Goal: Obtain resource: Download file/media

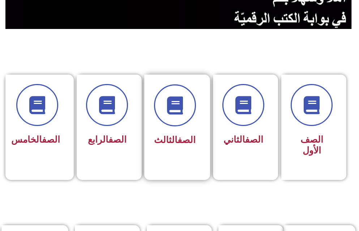
scroll to position [145, 0]
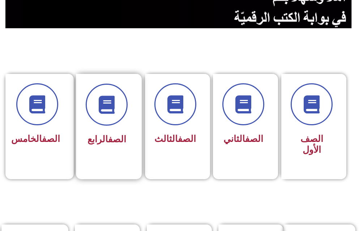
click at [108, 138] on link "الصف" at bounding box center [117, 139] width 18 height 10
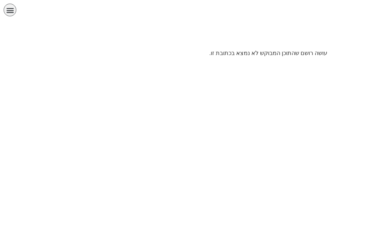
click at [15, 14] on div "תפריט" at bounding box center [10, 10] width 13 height 13
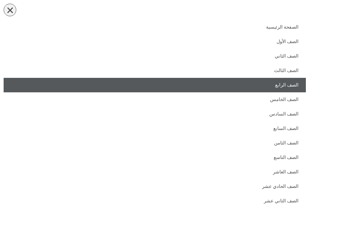
click at [215, 84] on link "الصف الرابع" at bounding box center [155, 85] width 303 height 14
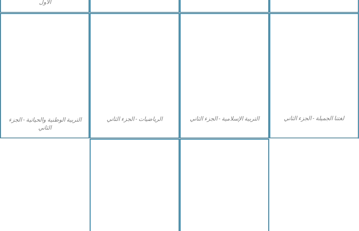
scroll to position [398, 0]
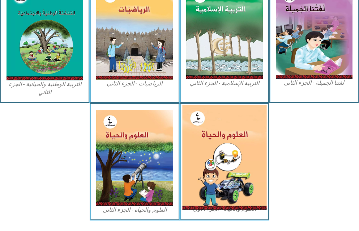
click at [224, 146] on img at bounding box center [224, 157] width 84 height 105
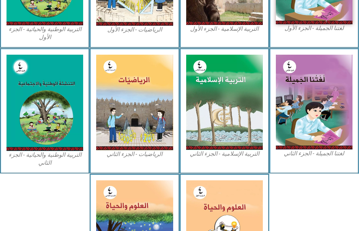
scroll to position [326, 0]
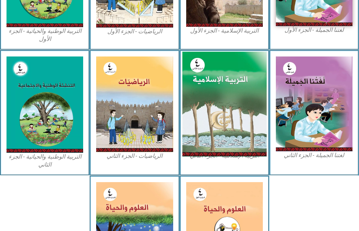
click at [211, 90] on img at bounding box center [224, 103] width 84 height 105
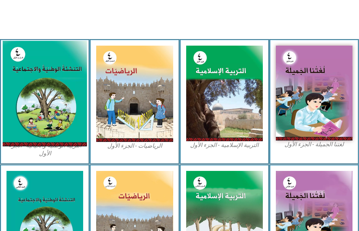
scroll to position [165, 0]
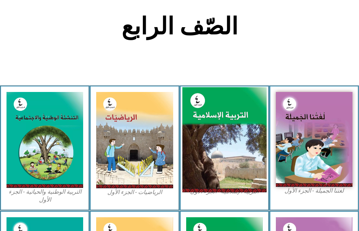
click at [239, 152] on img at bounding box center [224, 139] width 84 height 105
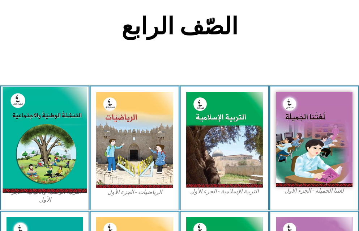
click at [33, 117] on img at bounding box center [45, 139] width 84 height 105
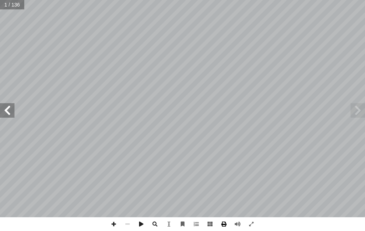
click at [224, 226] on span at bounding box center [224, 224] width 14 height 14
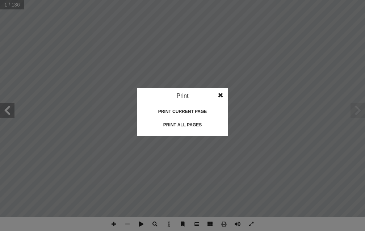
click at [222, 95] on span at bounding box center [220, 95] width 13 height 14
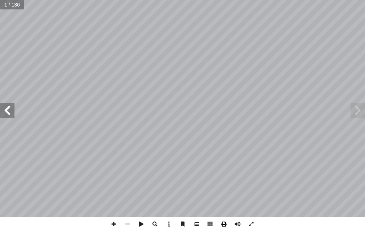
click at [222, 224] on span at bounding box center [224, 224] width 14 height 14
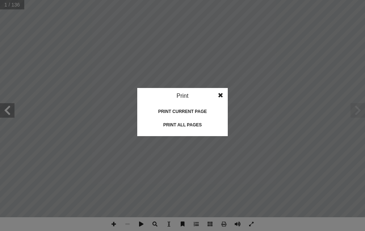
click at [177, 128] on div "Print all pages" at bounding box center [182, 125] width 72 height 12
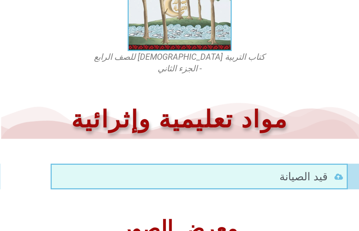
scroll to position [211, 0]
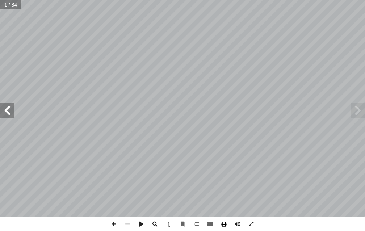
click at [226, 223] on span at bounding box center [224, 224] width 14 height 14
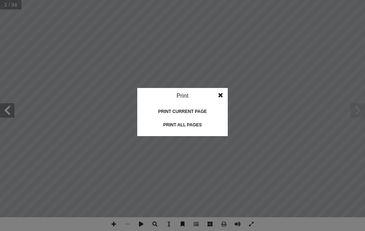
click at [197, 122] on div "Print all pages" at bounding box center [182, 125] width 72 height 12
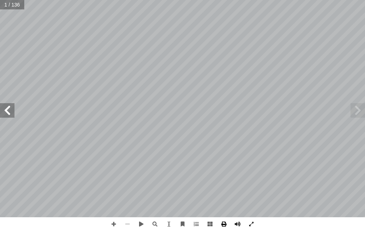
click at [222, 223] on span at bounding box center [224, 224] width 14 height 14
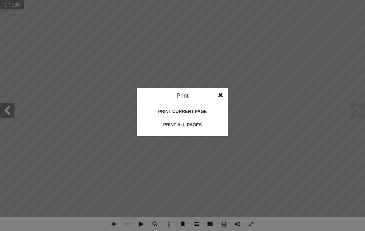
click at [191, 112] on div "Print current page" at bounding box center [182, 112] width 72 height 12
click at [195, 127] on div "Print all pages" at bounding box center [182, 125] width 72 height 12
